Goal: Task Accomplishment & Management: Manage account settings

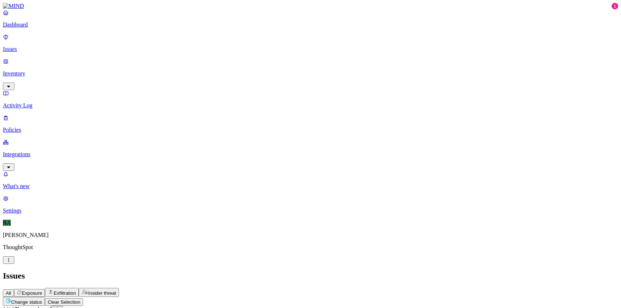
click at [45, 297] on button "Change status" at bounding box center [24, 301] width 42 height 9
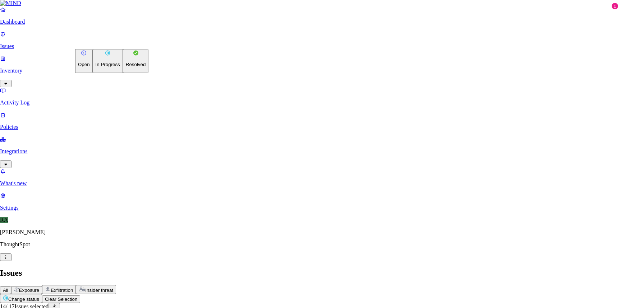
click at [126, 67] on p "Resolved" at bounding box center [136, 64] width 20 height 5
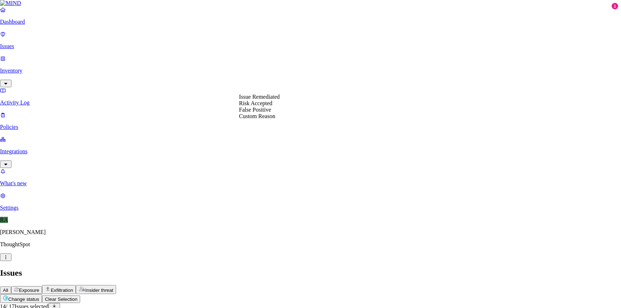
select select "Risk Accepted"
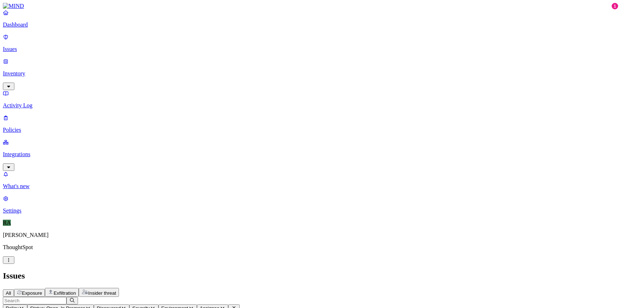
scroll to position [236, 0]
